Goal: Transaction & Acquisition: Purchase product/service

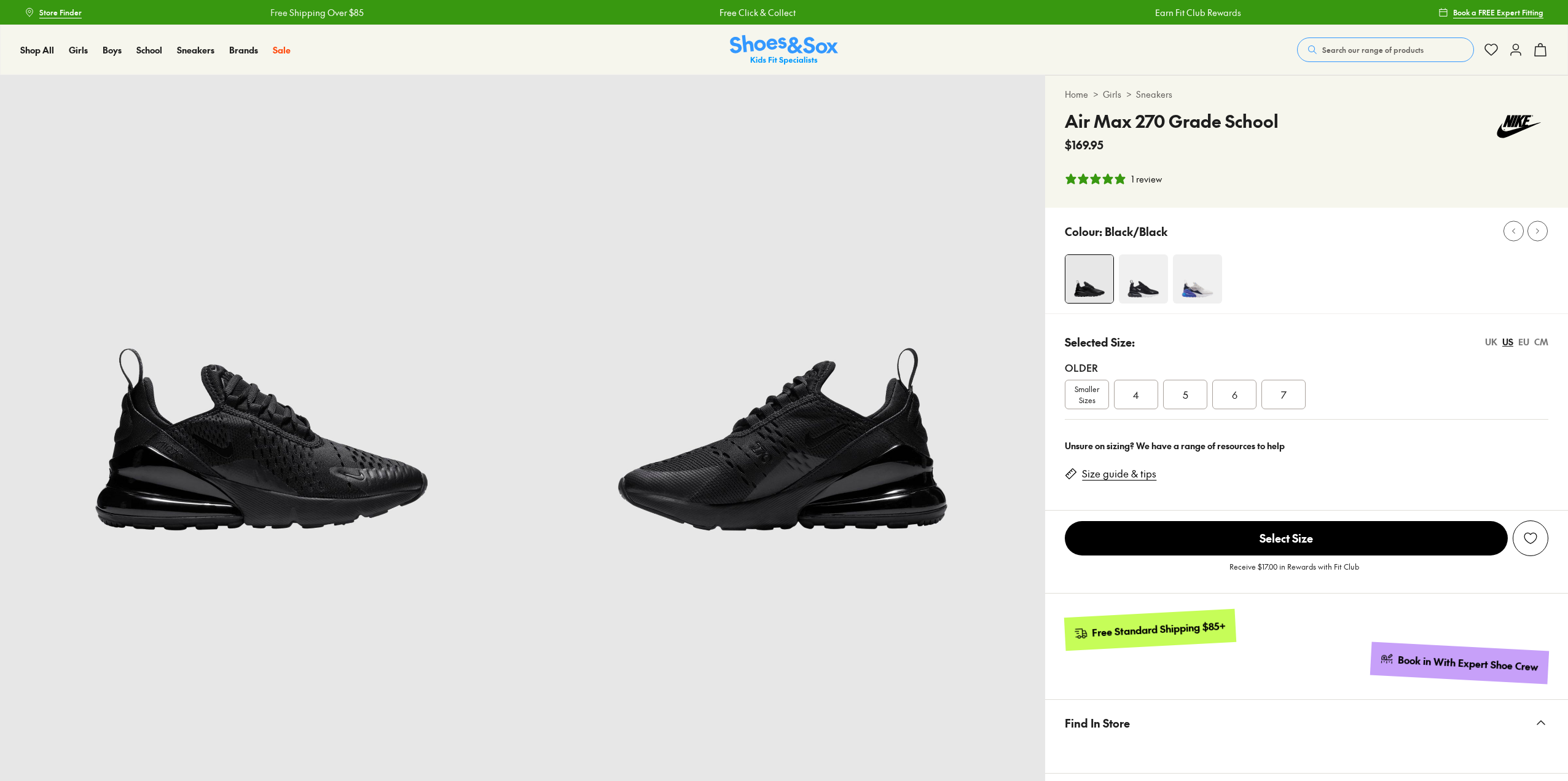
click at [1199, 400] on div "5" at bounding box center [1185, 394] width 44 height 30
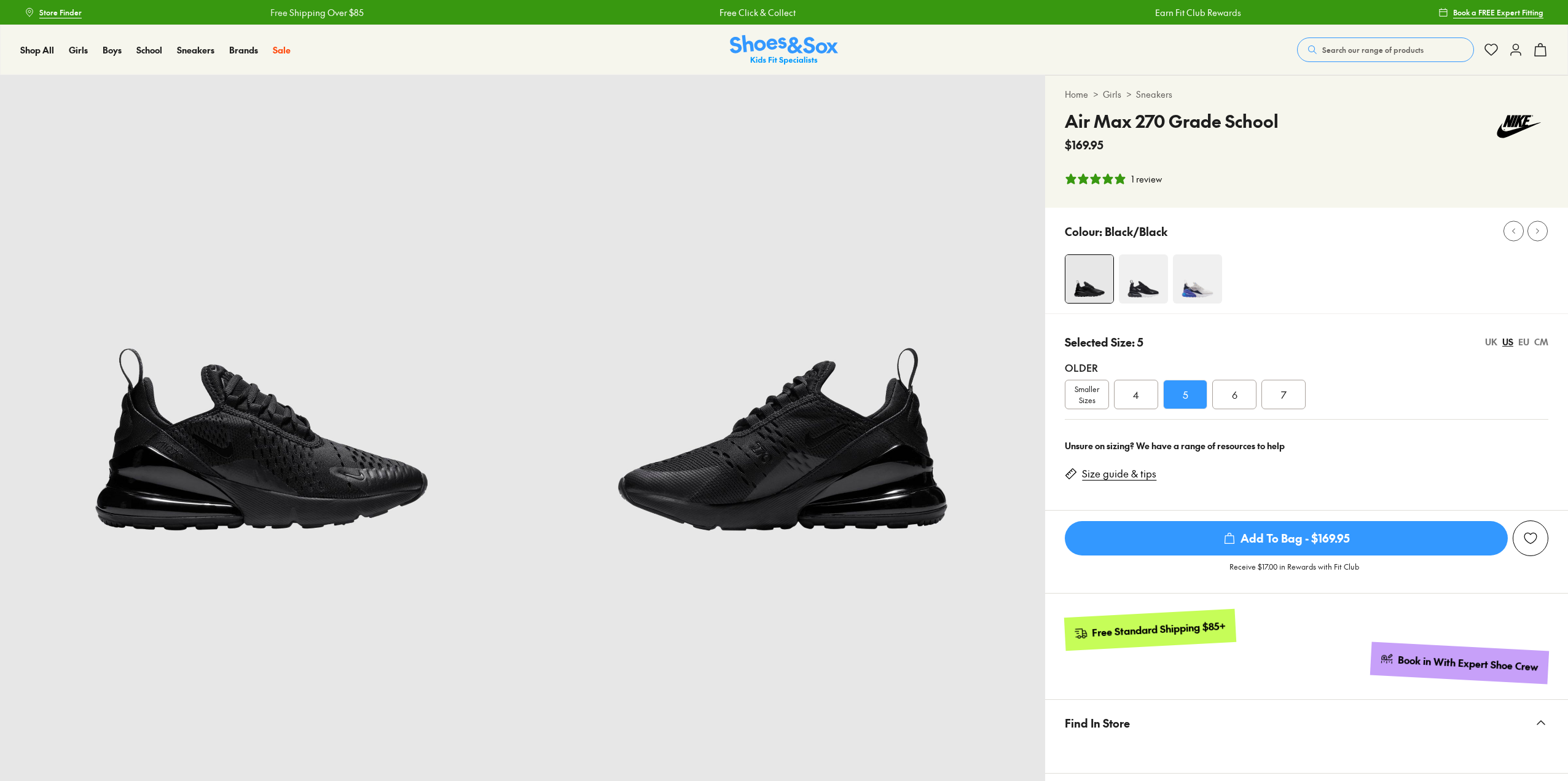
select select "*"
click at [1142, 290] on img at bounding box center [1143, 279] width 49 height 49
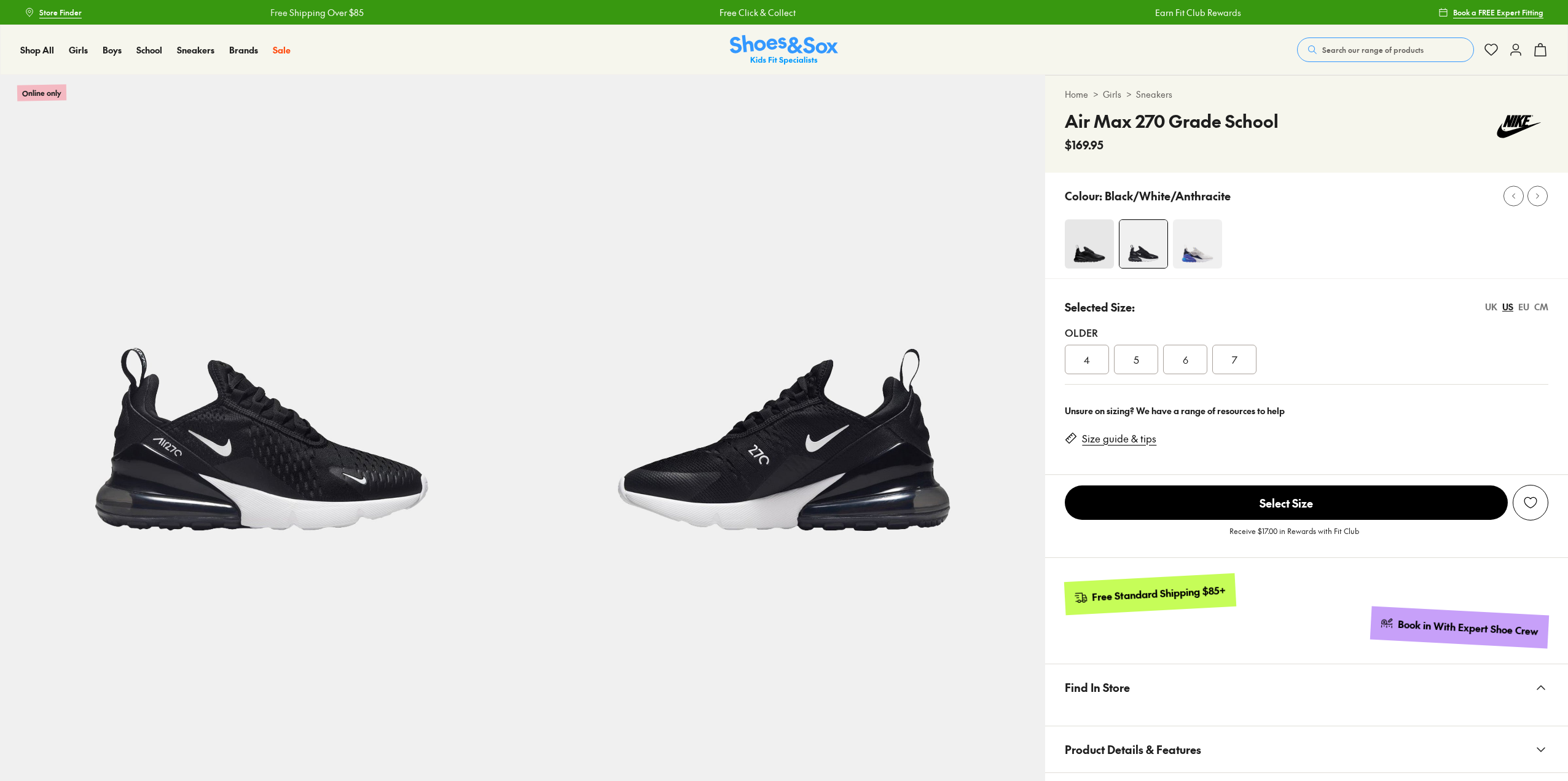
click at [1142, 351] on div "5" at bounding box center [1136, 359] width 44 height 30
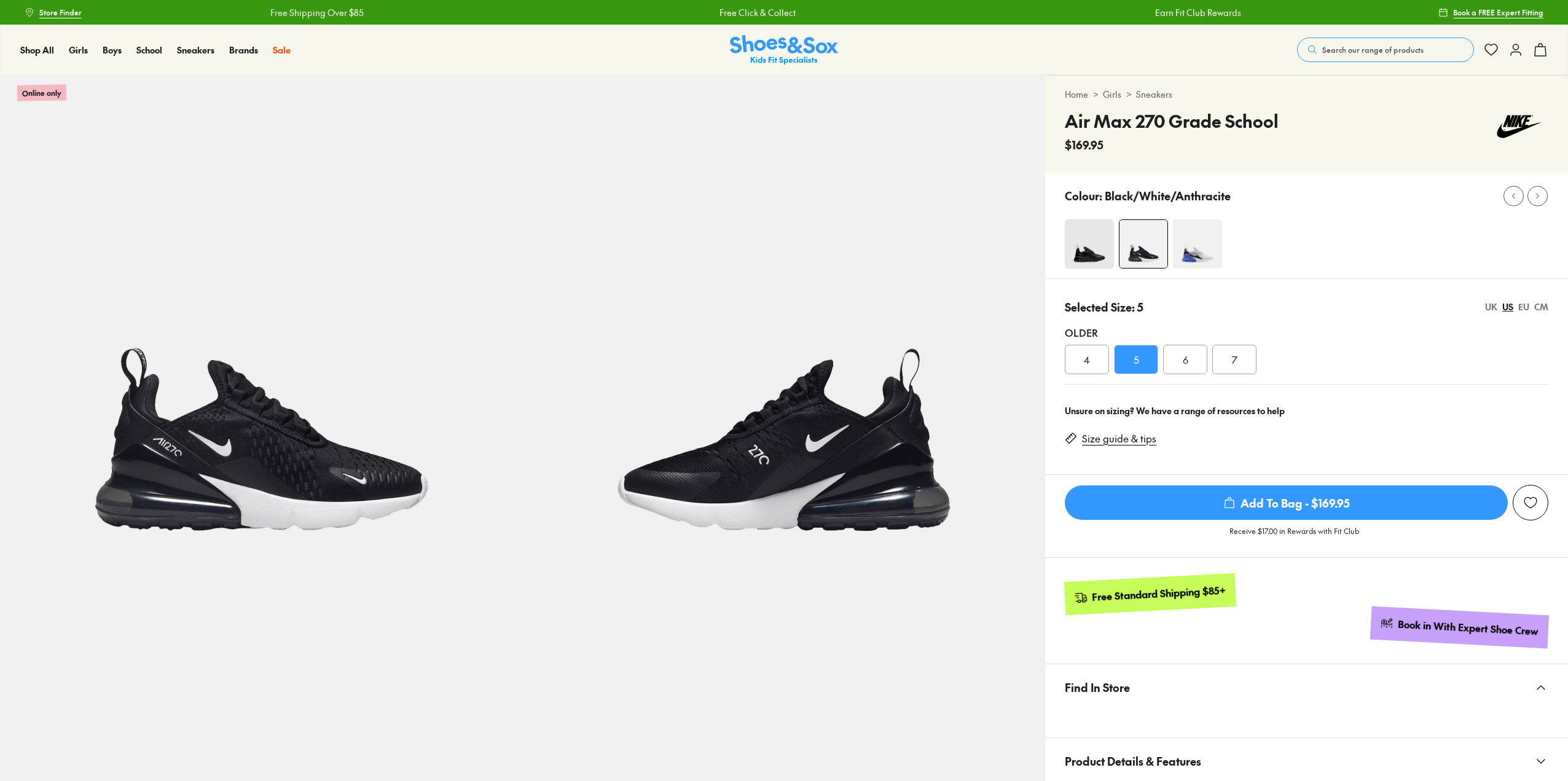
select select "*"
